Goal: Task Accomplishment & Management: Manage account settings

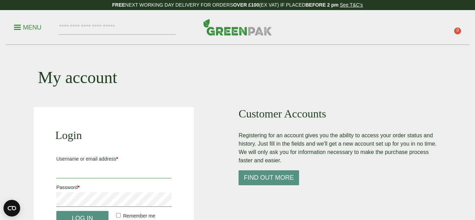
click at [84, 171] on input "Username or email address *" at bounding box center [113, 171] width 115 height 15
click at [74, 171] on input "Username or email address *" at bounding box center [114, 171] width 116 height 15
click at [68, 171] on input "Username or email address *" at bounding box center [114, 171] width 116 height 15
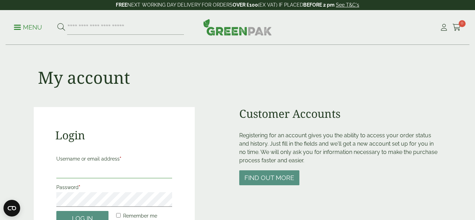
click at [115, 168] on input "Username or email address *" at bounding box center [114, 171] width 116 height 15
type input "**********"
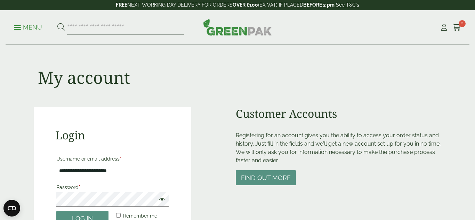
click at [109, 172] on input "**********" at bounding box center [112, 171] width 112 height 15
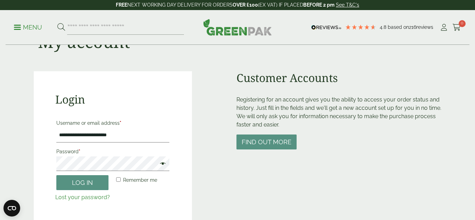
scroll to position [37, 0]
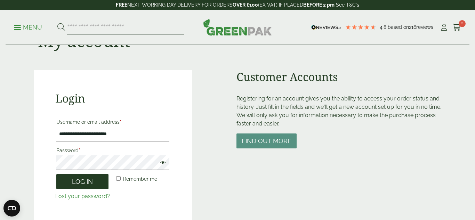
click at [85, 184] on button "Log in" at bounding box center [82, 181] width 52 height 15
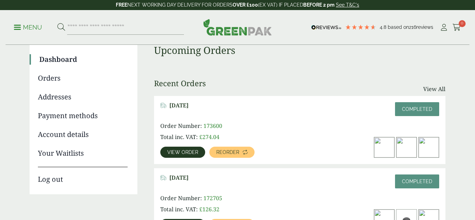
click at [251, 82] on div "Recent Orders View All" at bounding box center [299, 87] width 291 height 17
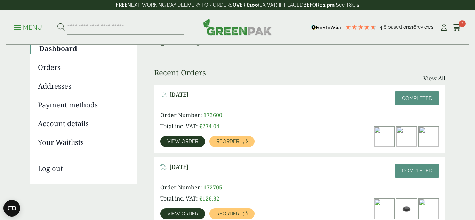
scroll to position [68, 0]
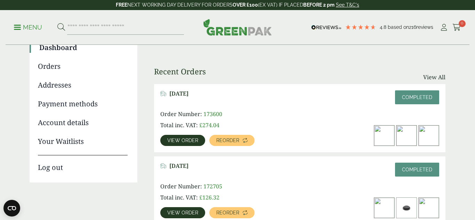
click at [56, 168] on link "Log out" at bounding box center [83, 164] width 90 height 18
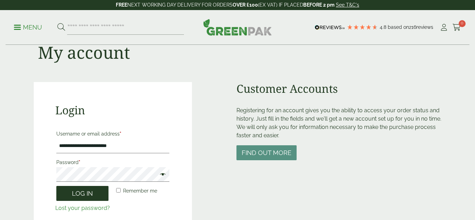
click at [82, 195] on button "Log in" at bounding box center [82, 193] width 52 height 15
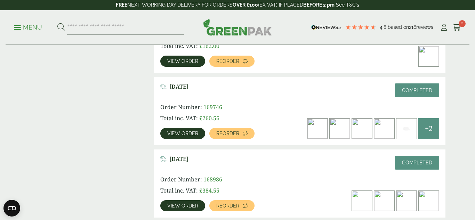
scroll to position [362, 0]
